Goal: Information Seeking & Learning: Find specific fact

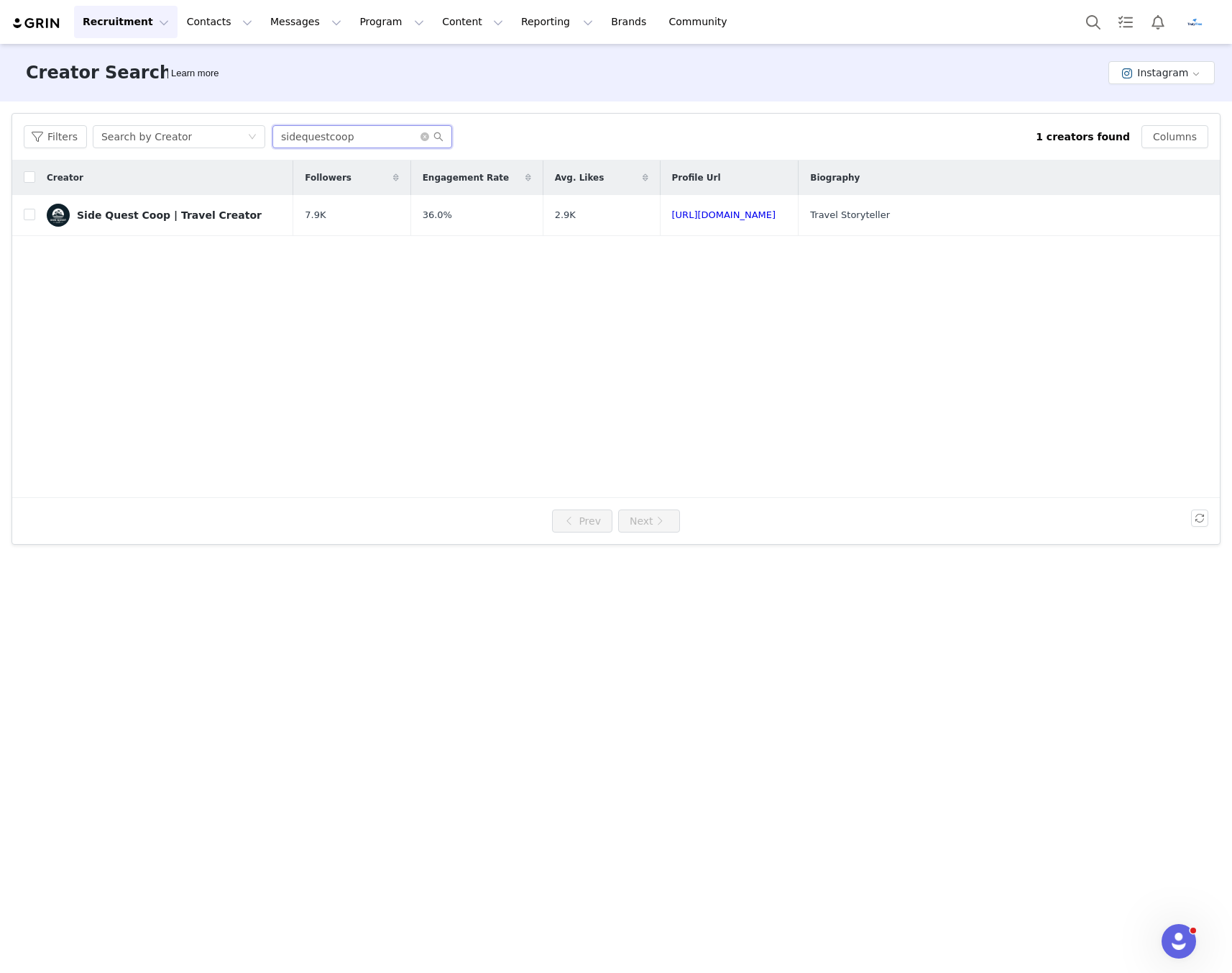
click at [337, 133] on input "sidequestcoop" at bounding box center [362, 136] width 180 height 23
click at [338, 134] on input "sidequestcoop" at bounding box center [362, 136] width 180 height 23
paste input "audrenae"
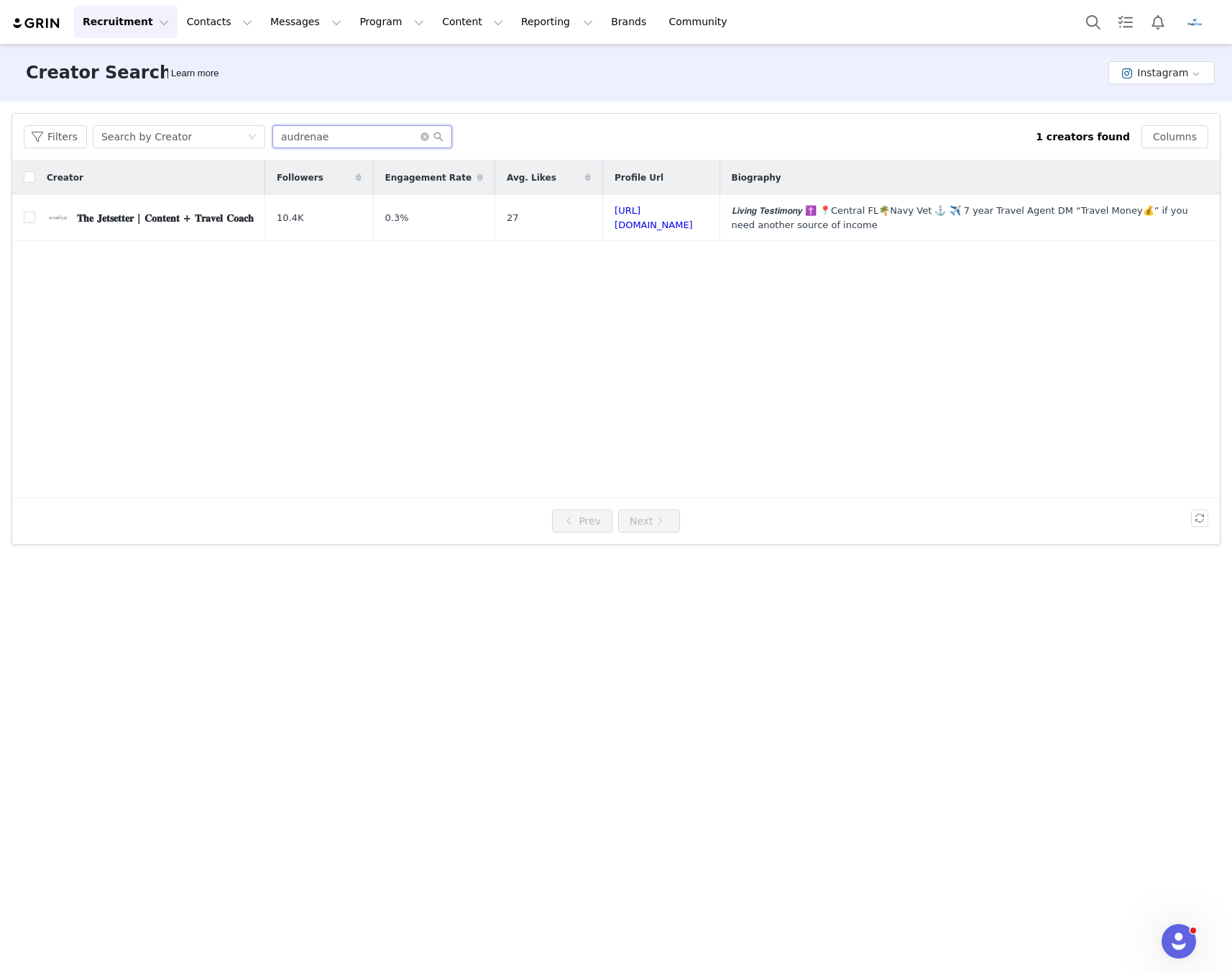
click at [345, 137] on input "audrenae" at bounding box center [362, 136] width 180 height 23
paste input "elegantcyyy"
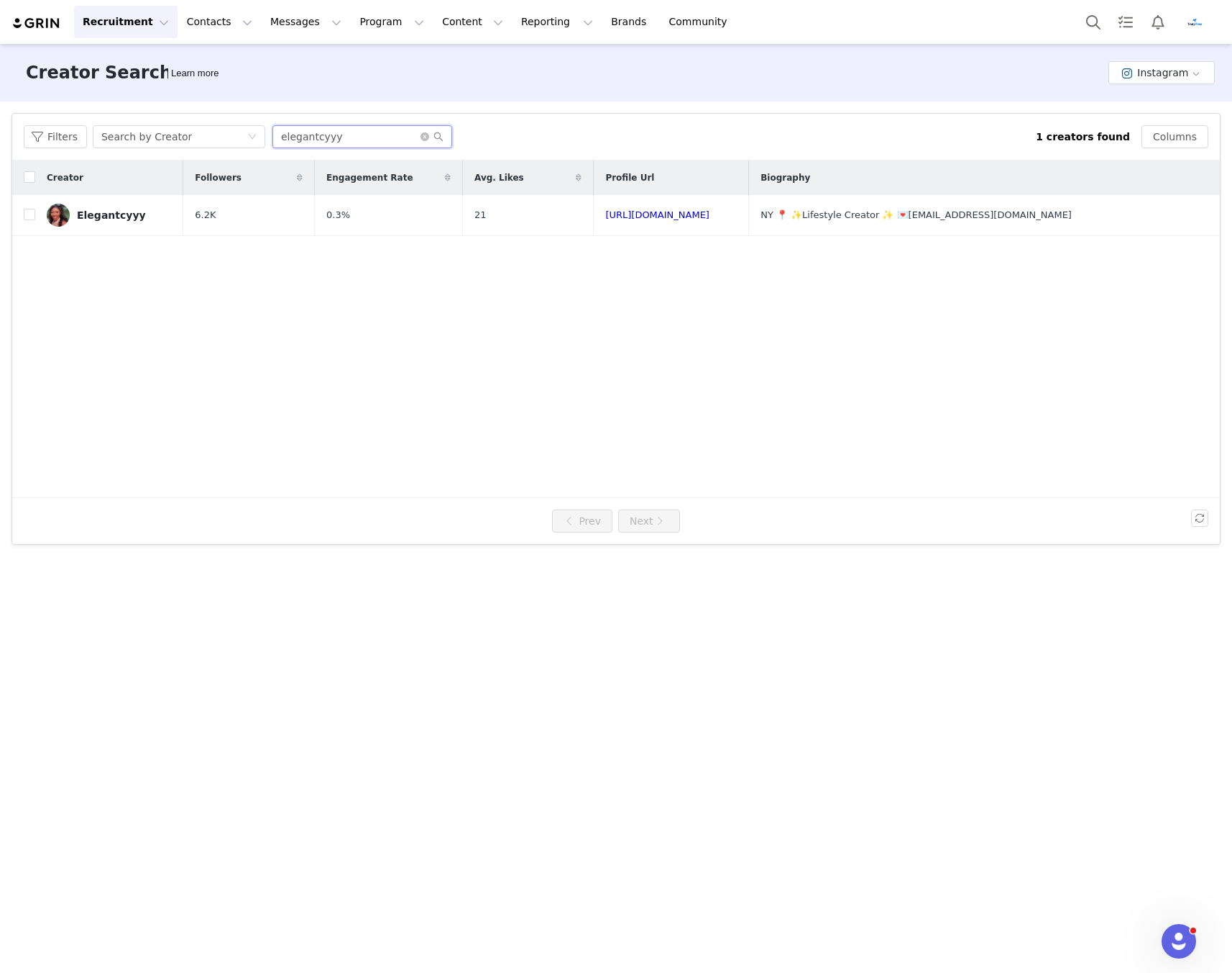
click at [337, 139] on input "elegantcyyy" at bounding box center [362, 136] width 180 height 23
paste input "Cecilialhoward"
click at [320, 135] on input "Cecilialhoward" at bounding box center [362, 136] width 180 height 23
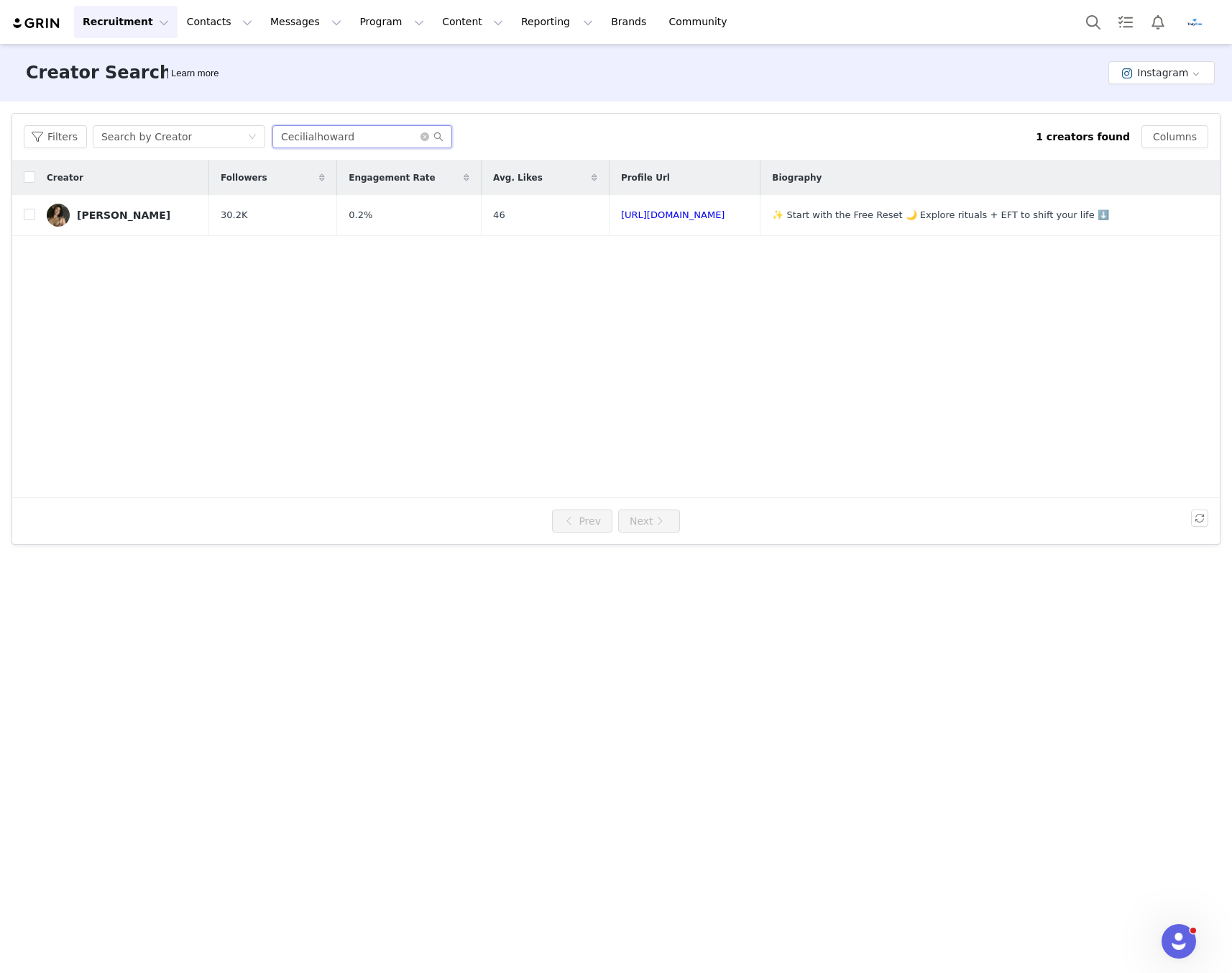
click at [320, 135] on input "Cecilialhoward" at bounding box center [362, 136] width 180 height 23
paste input "Gigifor.thewin"
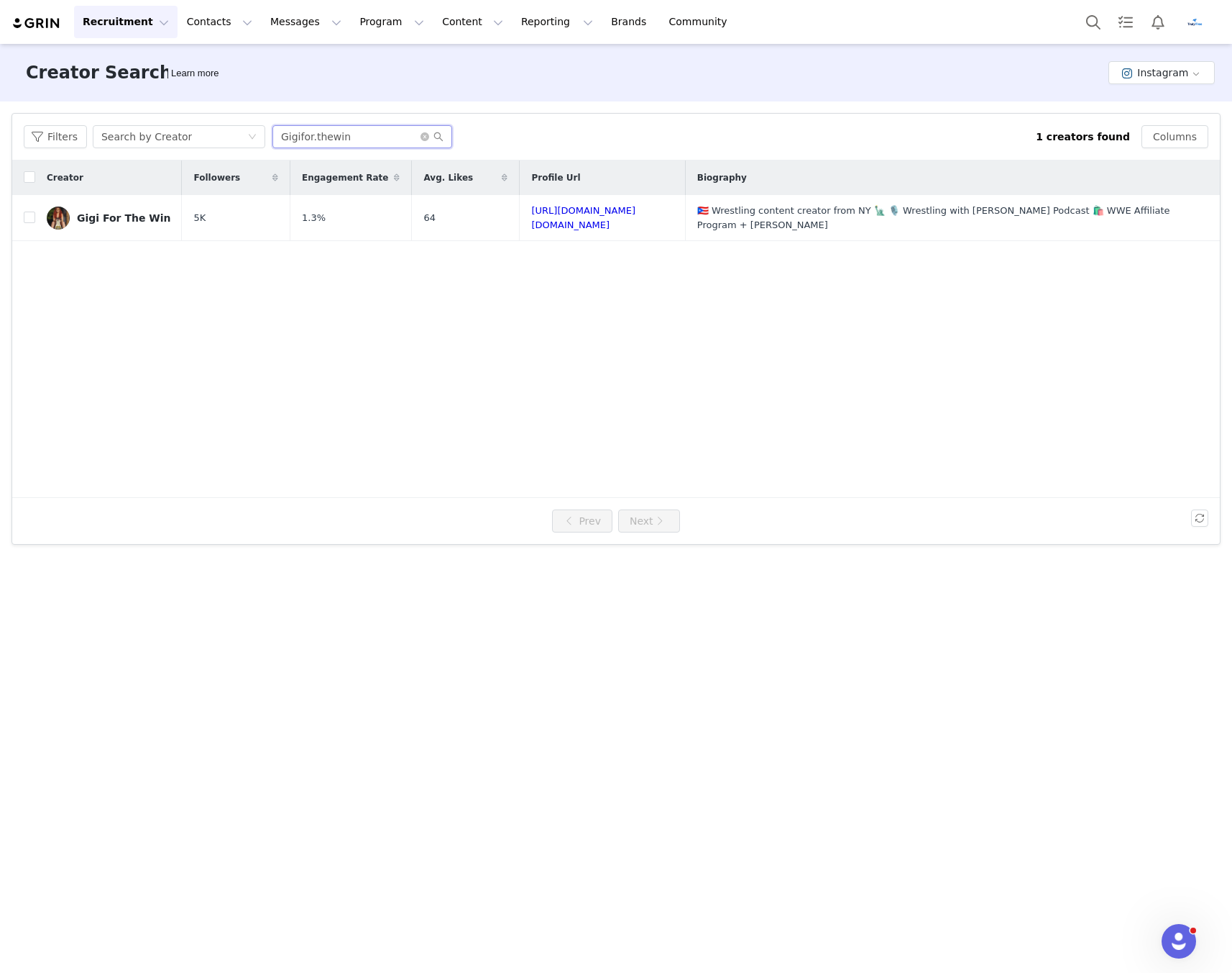
click at [356, 138] on input "Gigifor.thewin" at bounding box center [362, 136] width 180 height 23
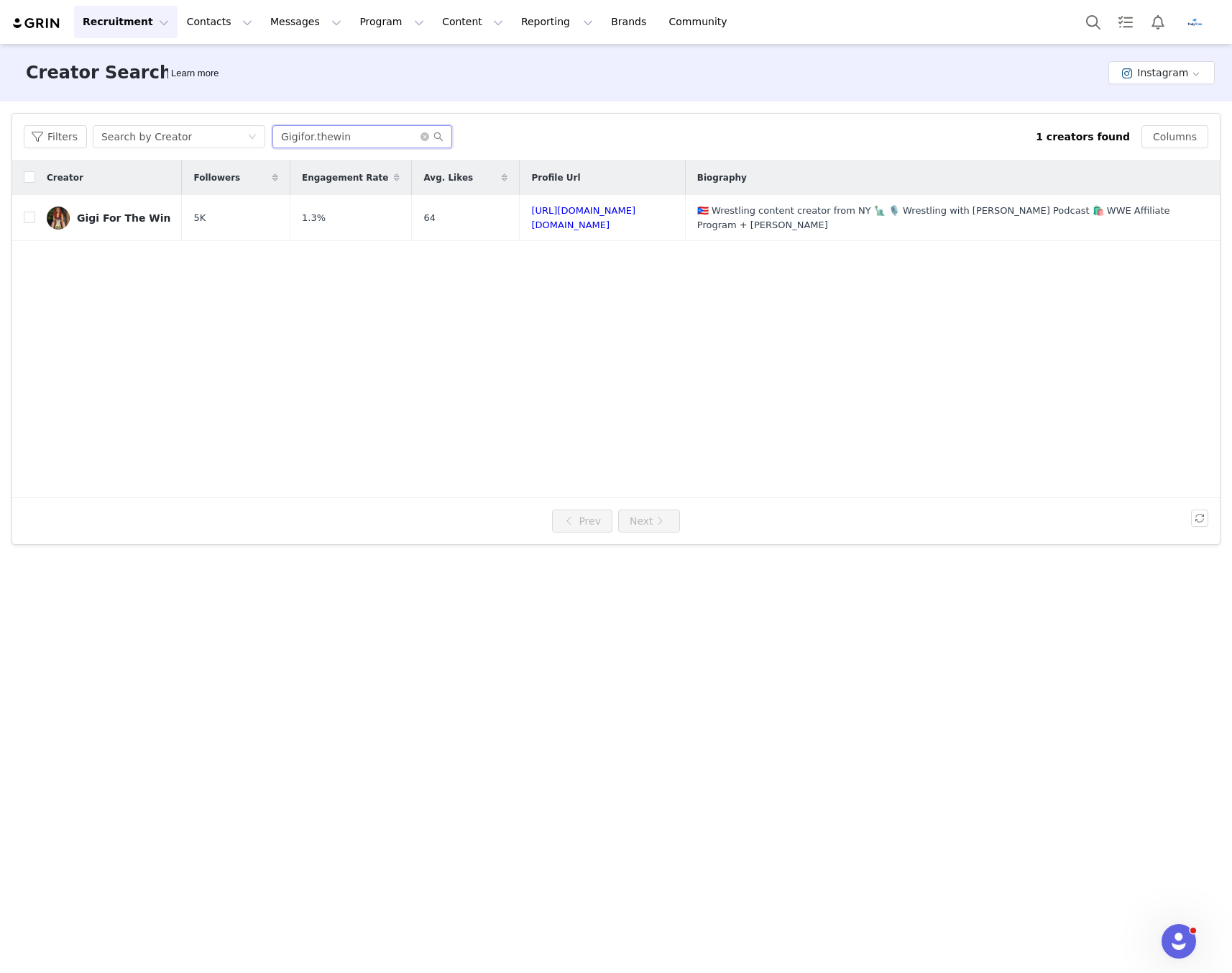
paste input "undeniablyemma"
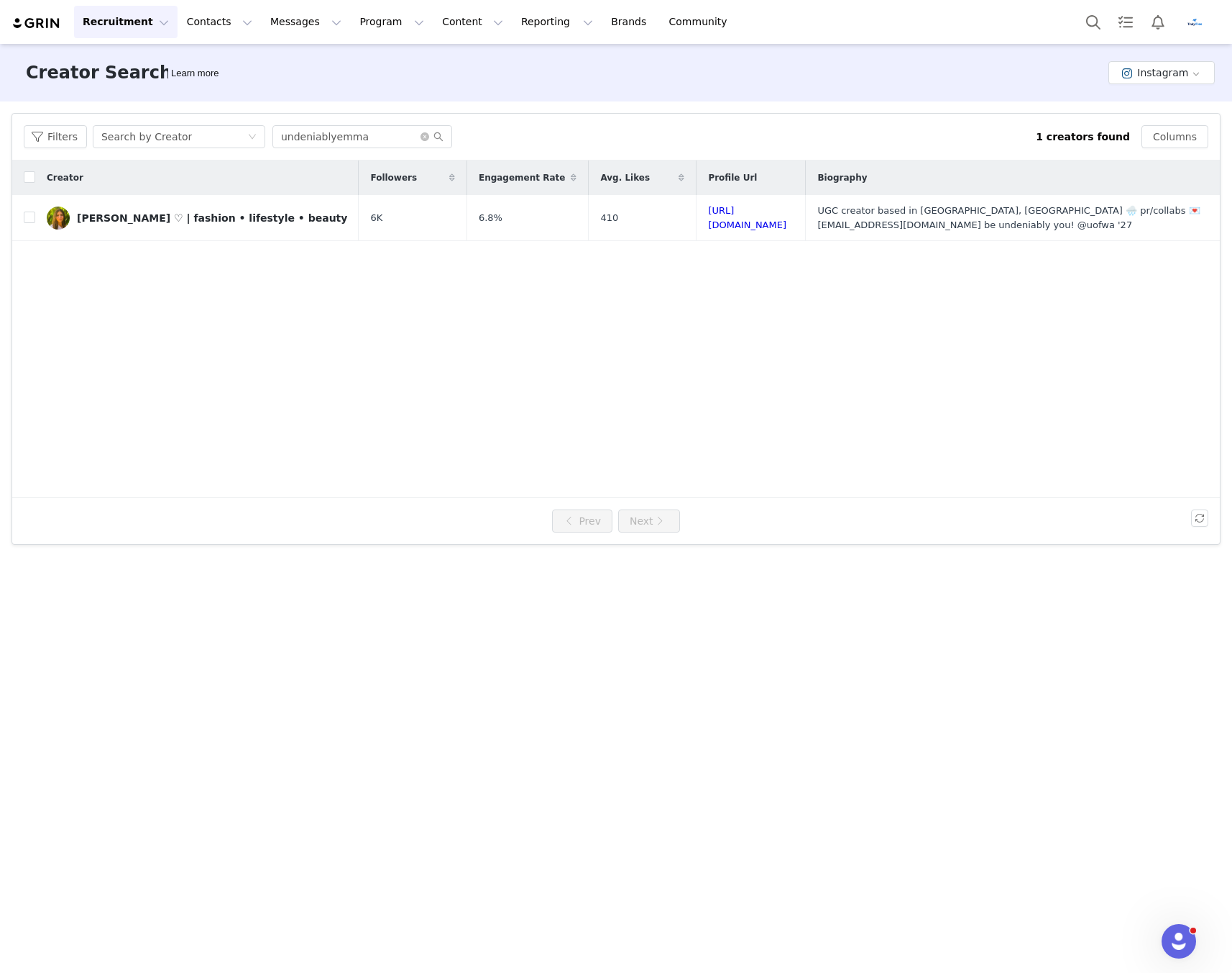
click at [345, 275] on div "Creator Followers Engagement Rate Avg. Likes Profile Url Biography emma hamlet …" at bounding box center [615, 329] width 1208 height 338
click at [331, 137] on input "undeniablyemma" at bounding box center [362, 136] width 180 height 23
paste input "jaymichaels123"
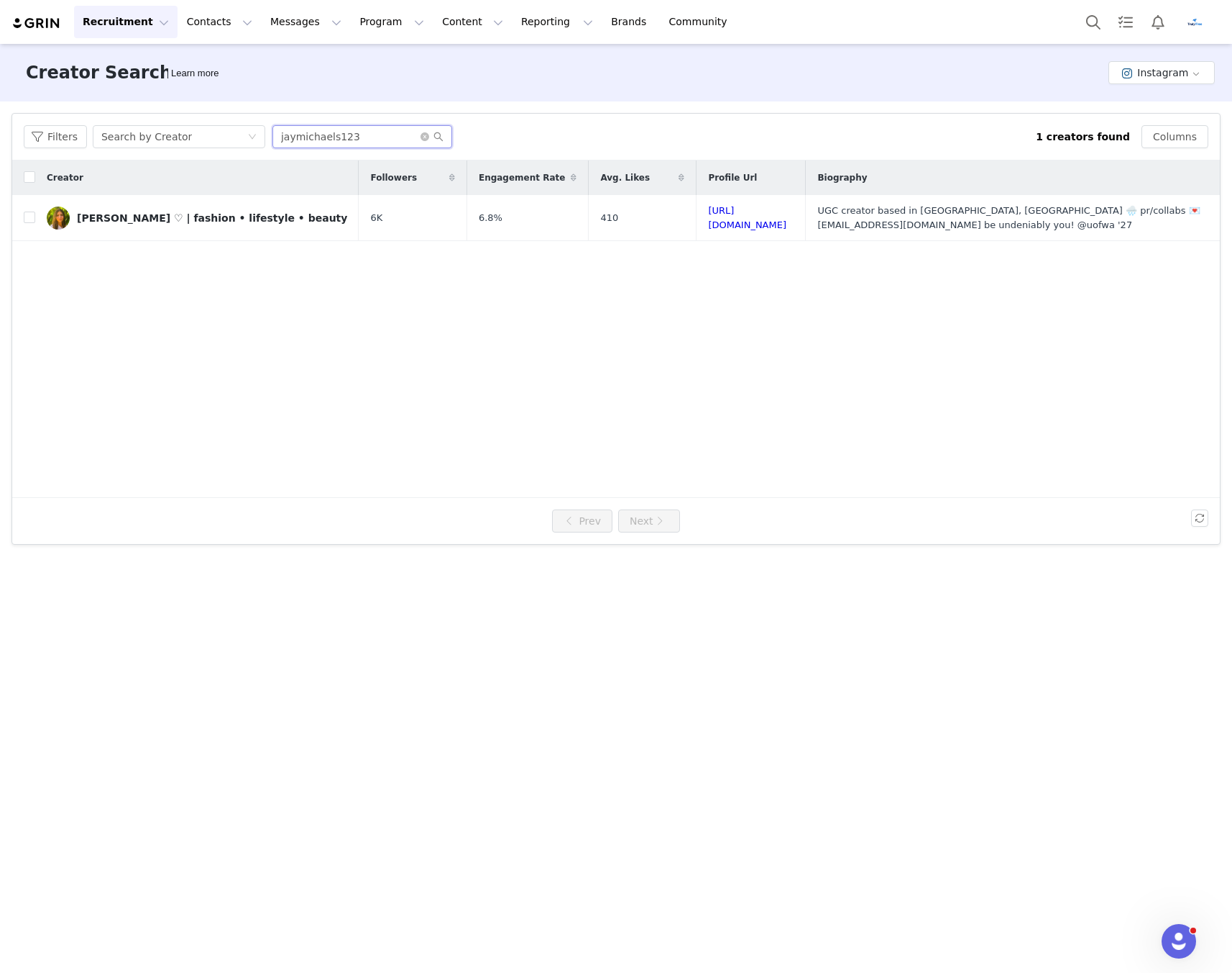
type input "jaymichaels123"
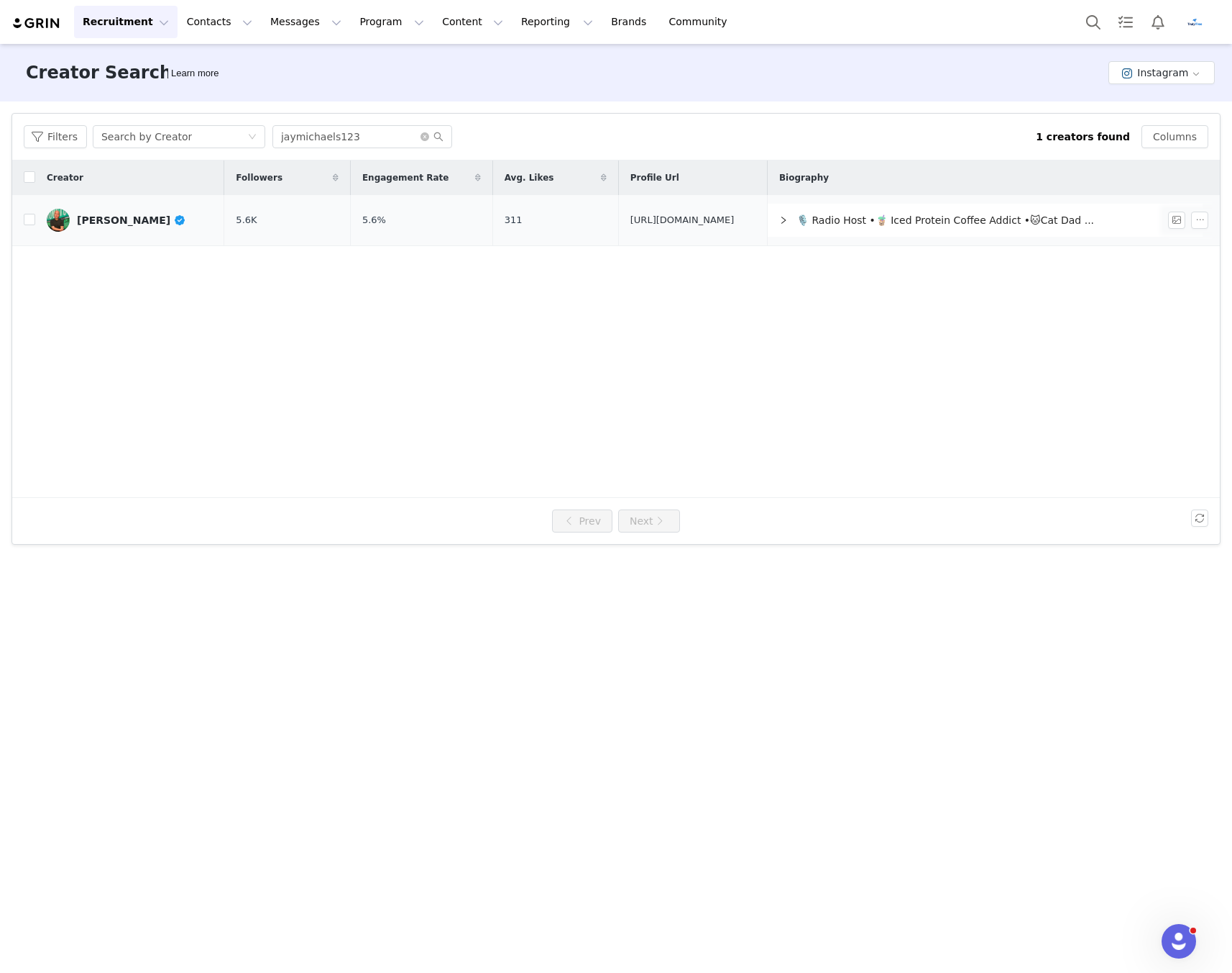
click at [631, 221] on link "https://www.instagram.com/jaymichaels123/" at bounding box center [682, 220] width 104 height 11
click at [369, 135] on input "jaymichaels123" at bounding box center [362, 136] width 180 height 23
click at [423, 135] on icon "icon: close-circle" at bounding box center [425, 137] width 9 height 9
click at [373, 137] on input "text" at bounding box center [362, 136] width 180 height 23
paste input "dirito21"
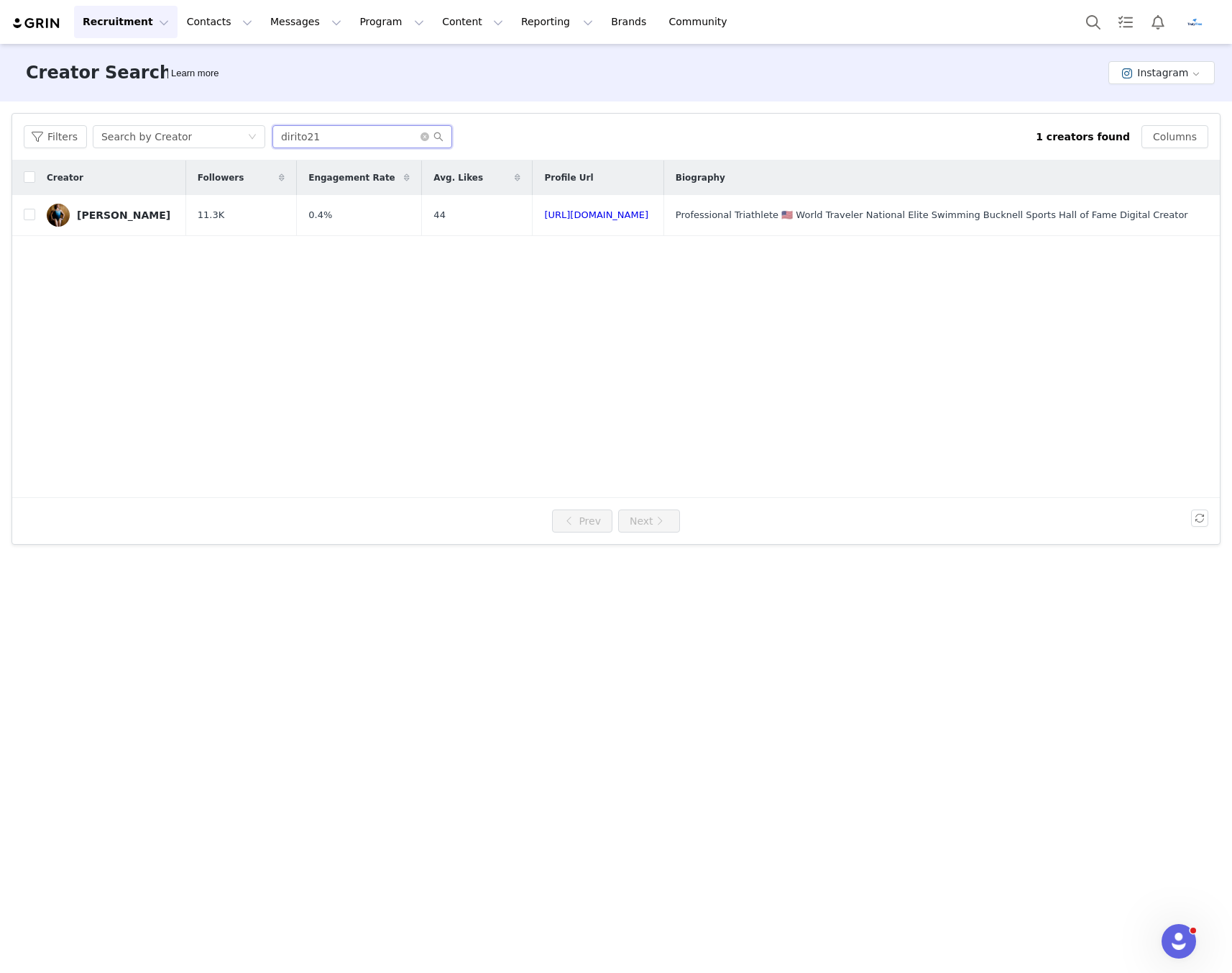
click at [328, 137] on input "dirito21" at bounding box center [362, 136] width 180 height 23
click at [343, 134] on input "dirito21" at bounding box center [362, 136] width 180 height 23
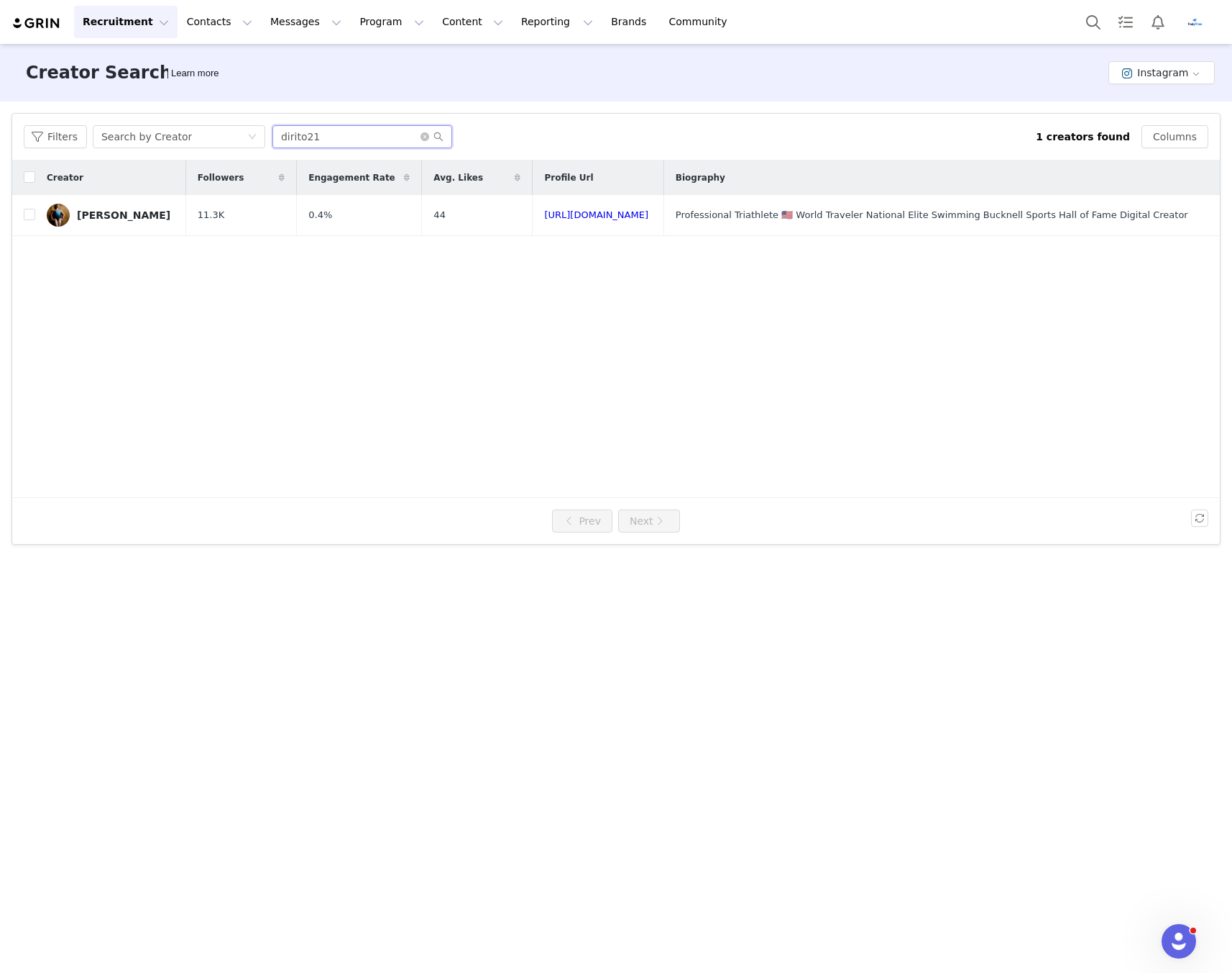
click at [343, 134] on input "dirito21" at bounding box center [362, 136] width 180 height 23
paste input "Kittenjester"
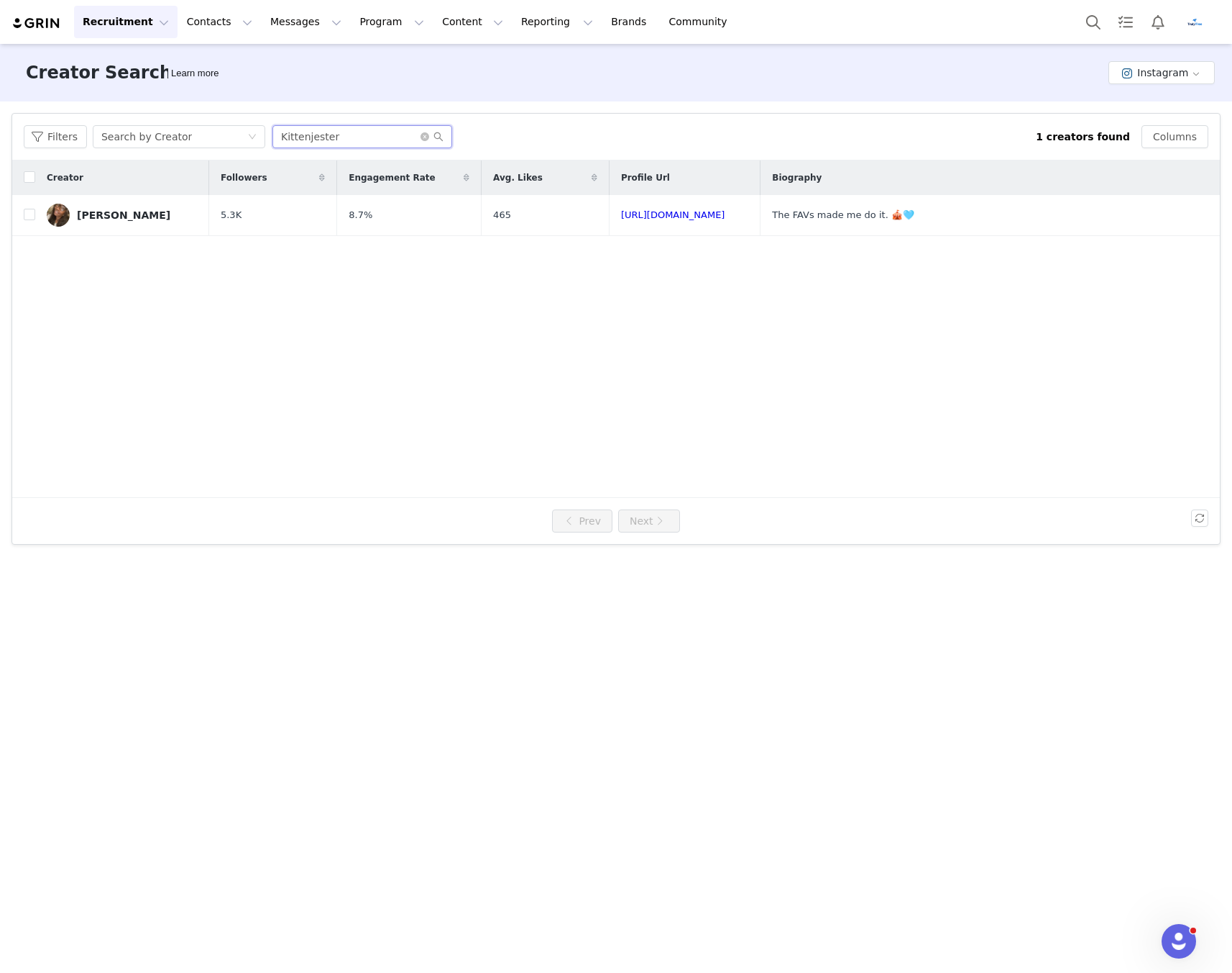
click at [313, 141] on input "Kittenjester" at bounding box center [362, 136] width 180 height 23
paste input "CXCBEAUTY"
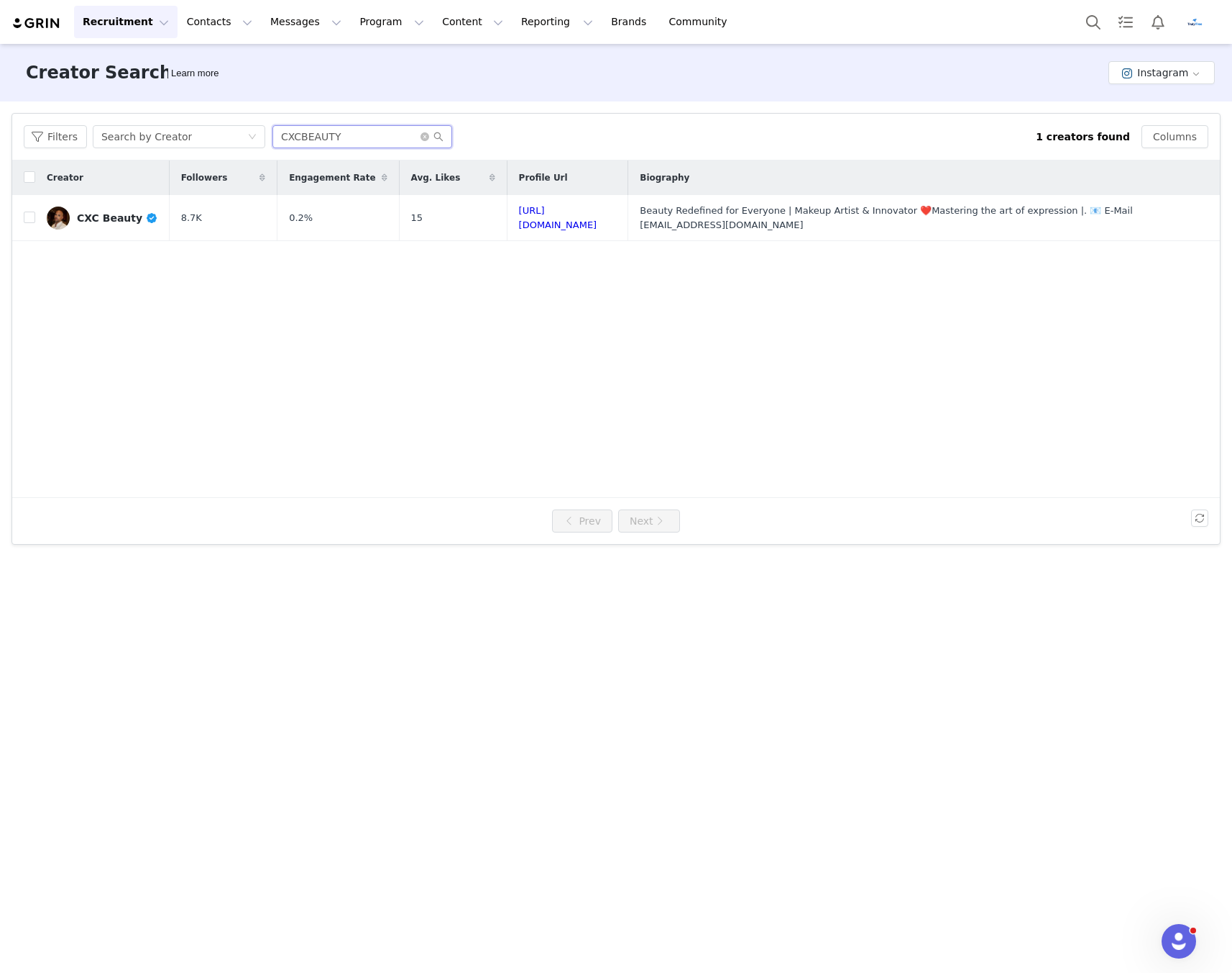
click at [308, 142] on input "CXCBEAUTY" at bounding box center [362, 136] width 180 height 23
paste input "themeredithcampbell"
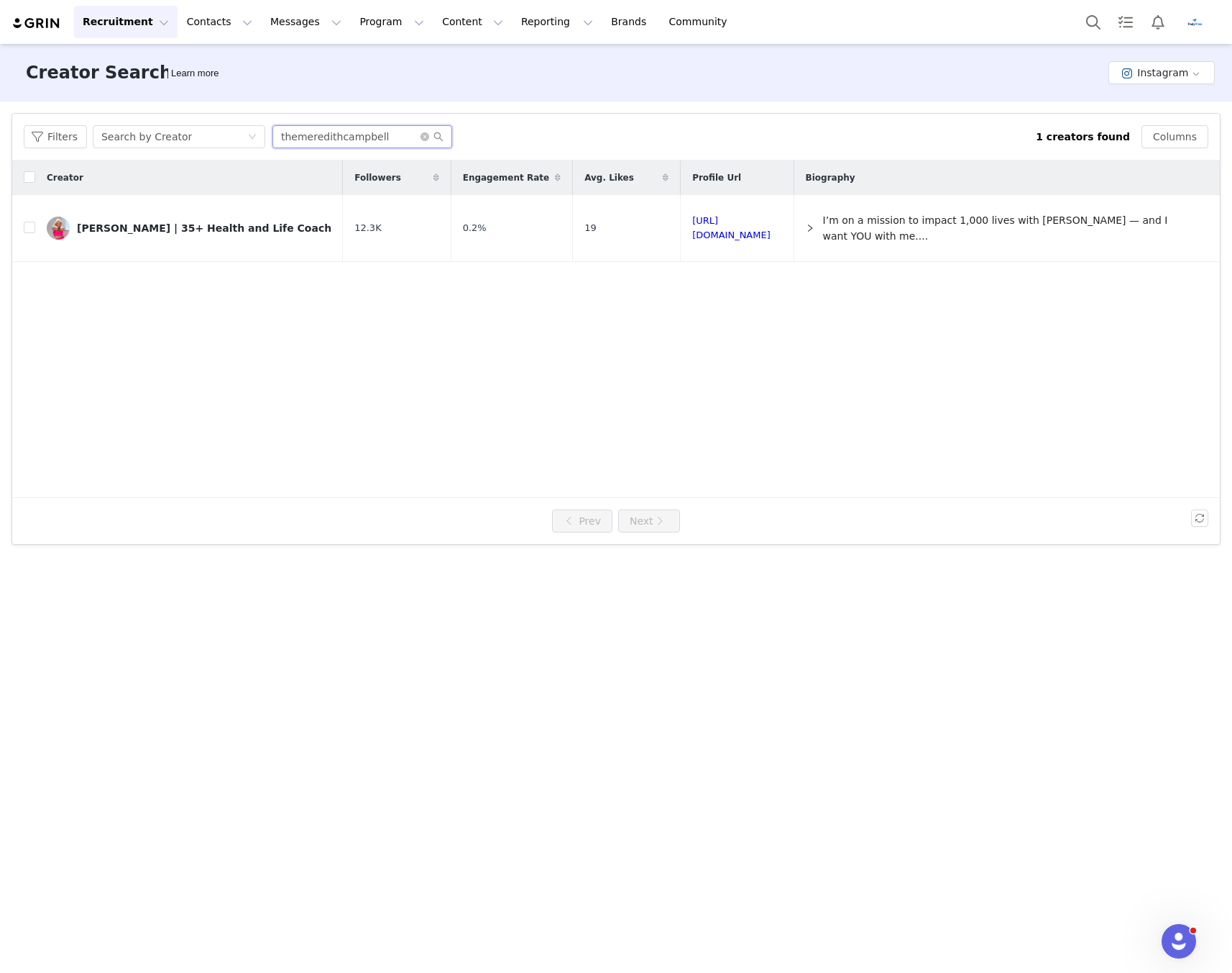
click at [322, 131] on input "themeredithcampbell" at bounding box center [362, 136] width 180 height 23
paste input "Jorieanne"
type input "Jorieanne"
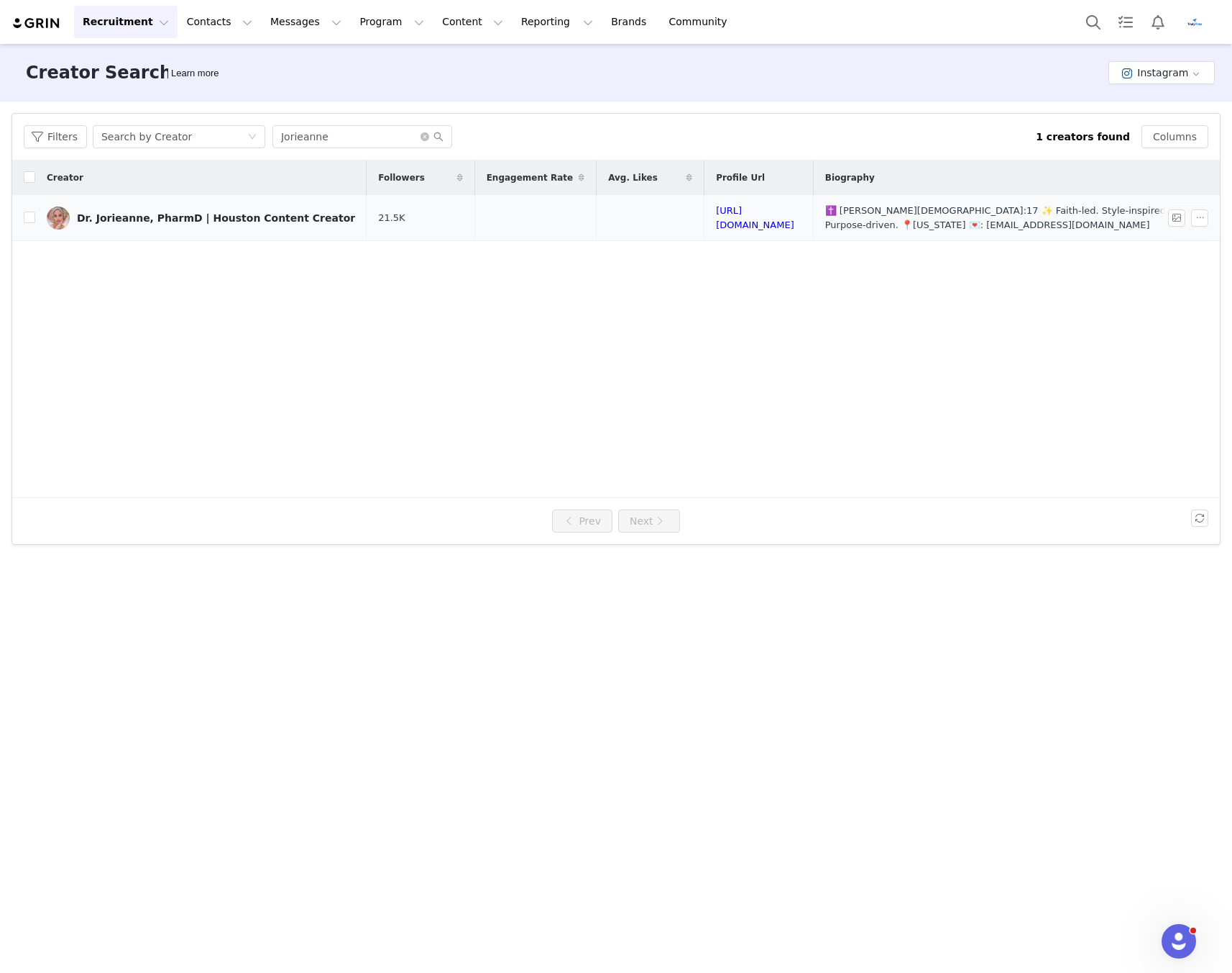
click at [295, 219] on div "Dr. Jorieanne, PharmD | Houston Content Creator" at bounding box center [216, 218] width 279 height 12
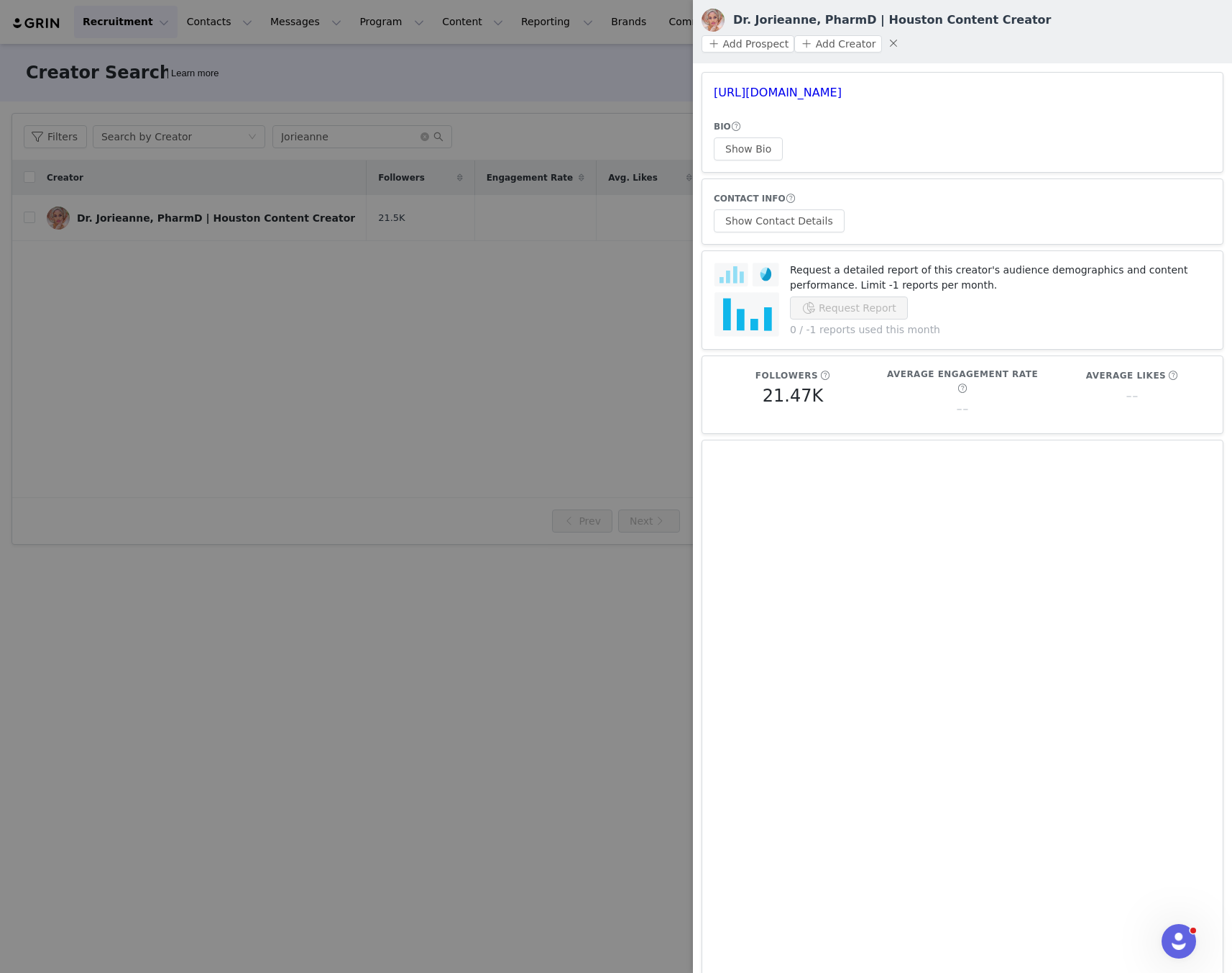
click at [557, 404] on div at bounding box center [616, 486] width 1232 height 973
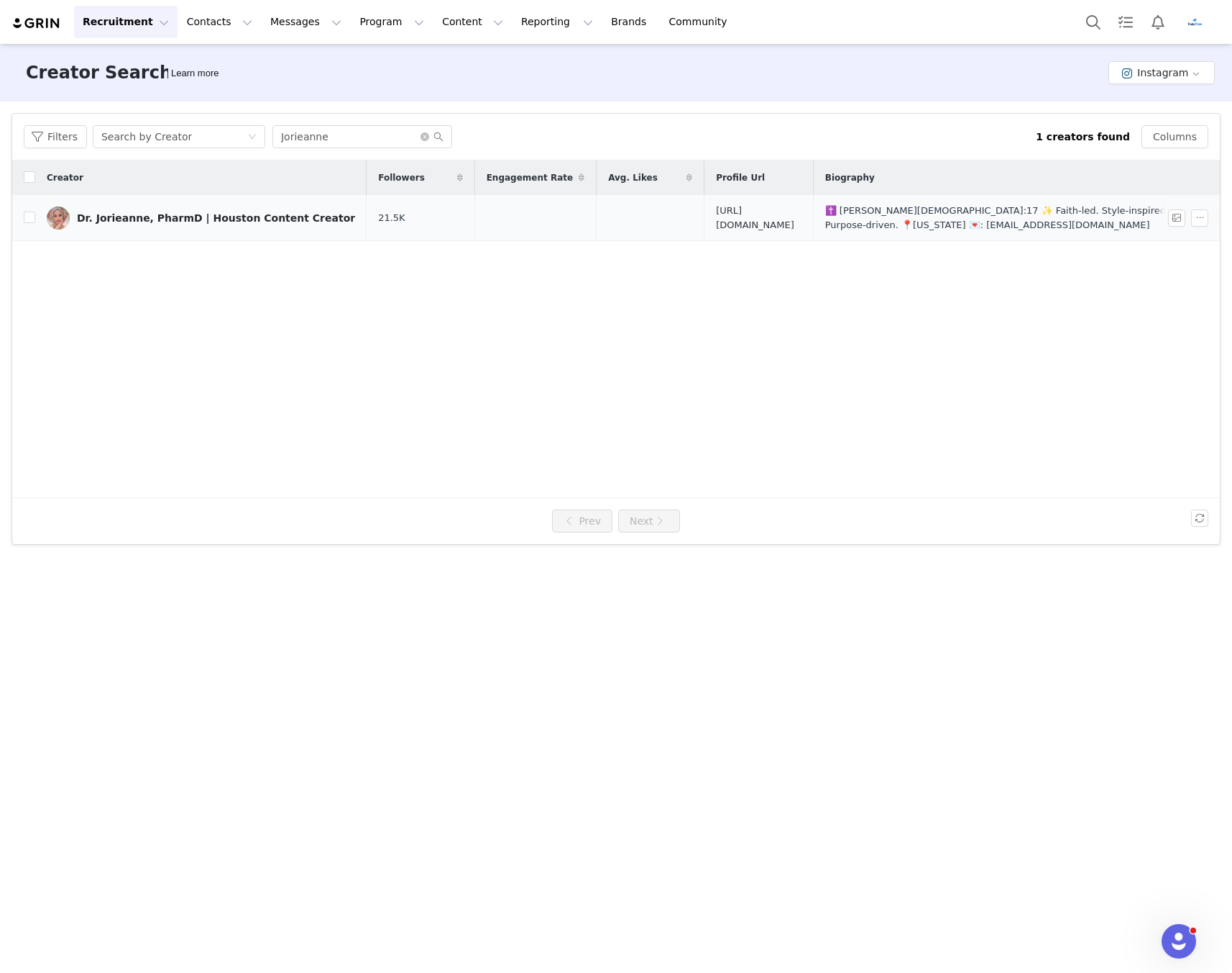
click at [716, 217] on link "[URL][DOMAIN_NAME]" at bounding box center [755, 218] width 78 height 25
click at [379, 137] on input "Jorieanne" at bounding box center [362, 136] width 180 height 23
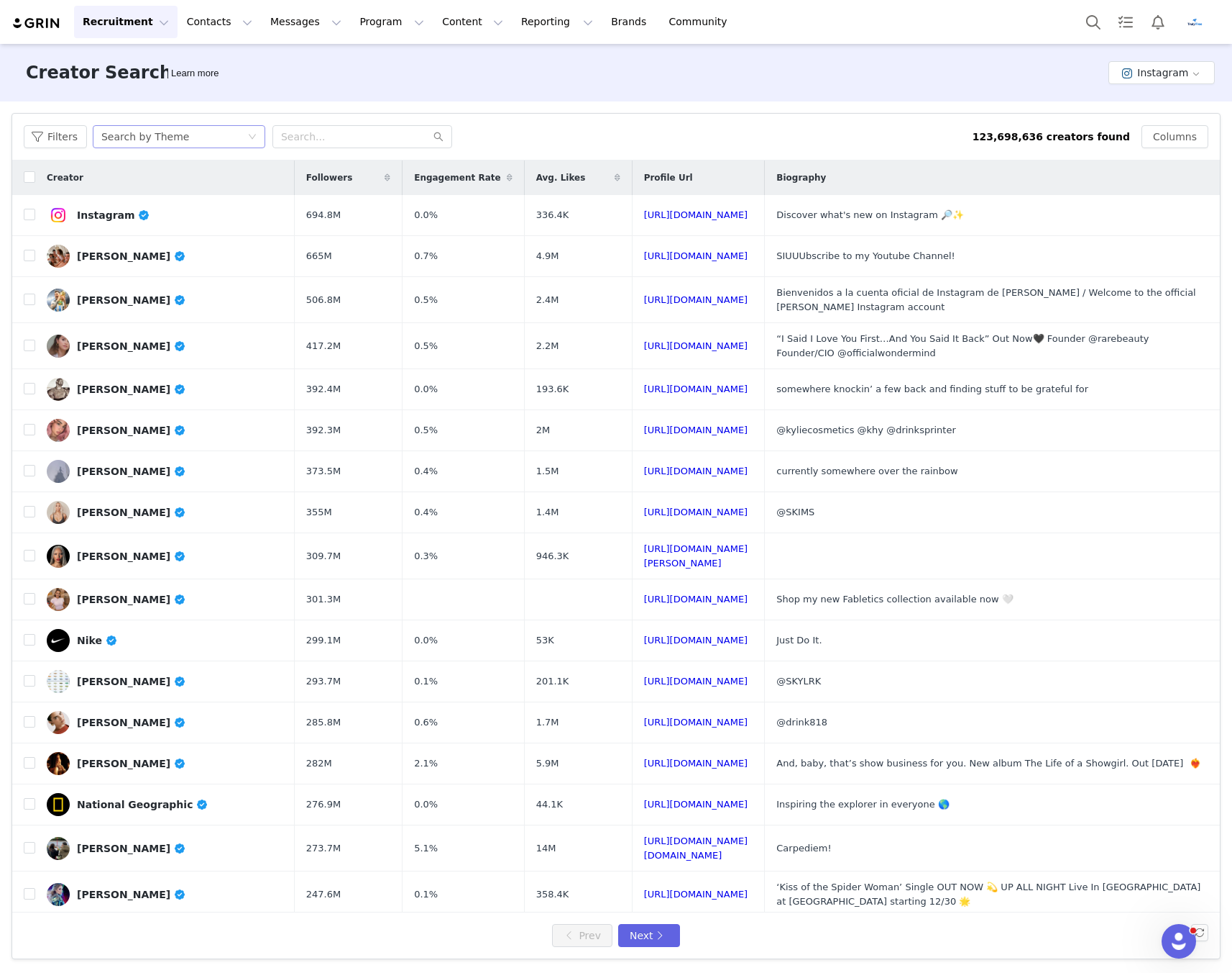
click at [215, 127] on div "Search by Theme" at bounding box center [174, 137] width 146 height 22
click at [181, 182] on li "Search by Creator" at bounding box center [181, 188] width 180 height 23
click at [293, 143] on input "text" at bounding box center [362, 136] width 180 height 23
paste input "Jorieanne"
type input "Jorieanne"
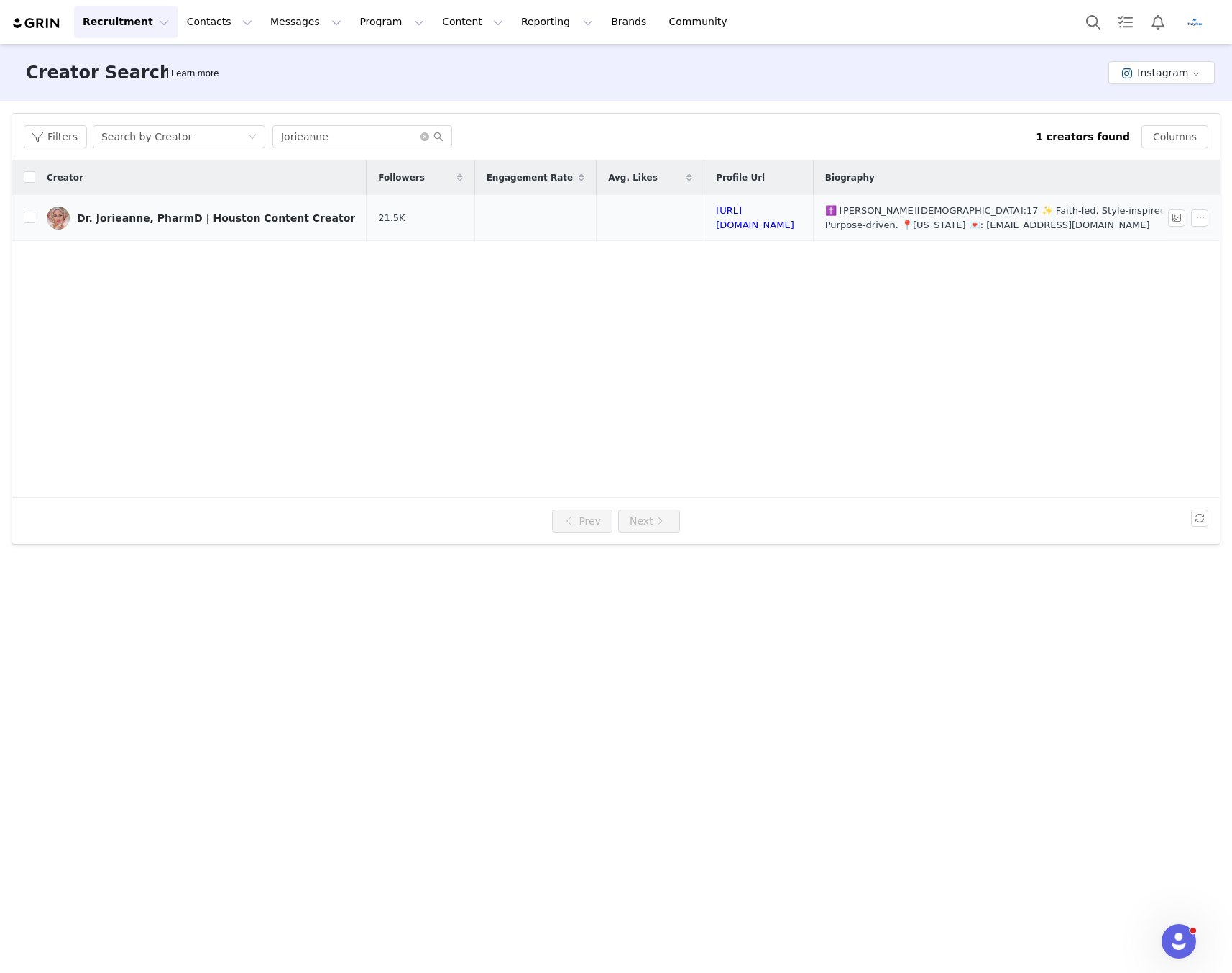
click at [474, 227] on td at bounding box center [535, 218] width 122 height 46
